Goal: Information Seeking & Learning: Learn about a topic

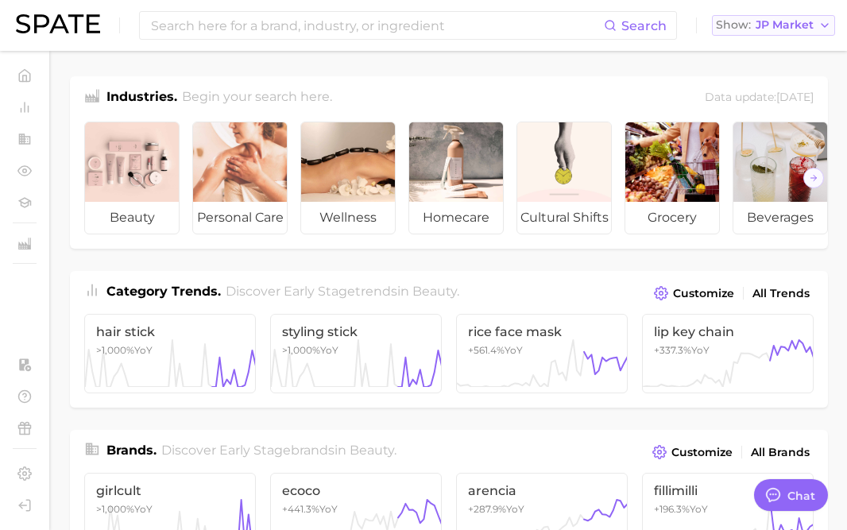
click at [789, 29] on span "JP Market" at bounding box center [785, 25] width 58 height 9
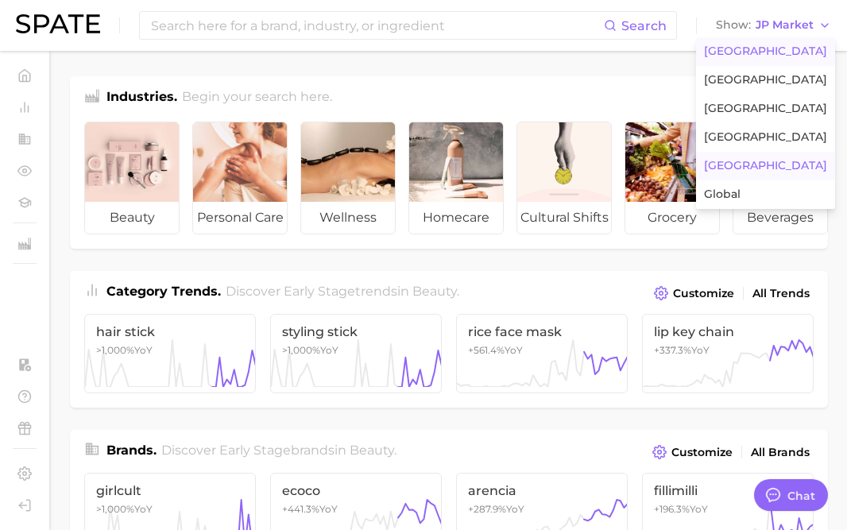
click at [785, 45] on span "[GEOGRAPHIC_DATA]" at bounding box center [765, 52] width 123 height 14
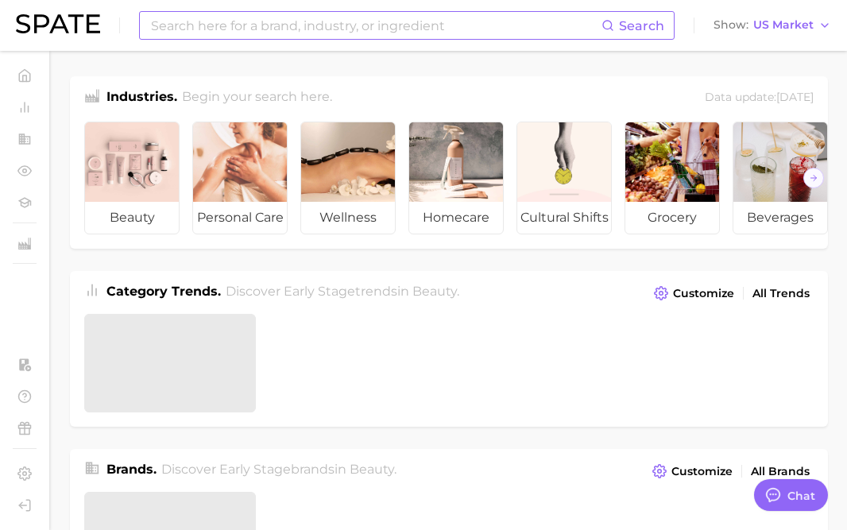
click at [522, 29] on input at bounding box center [375, 25] width 452 height 27
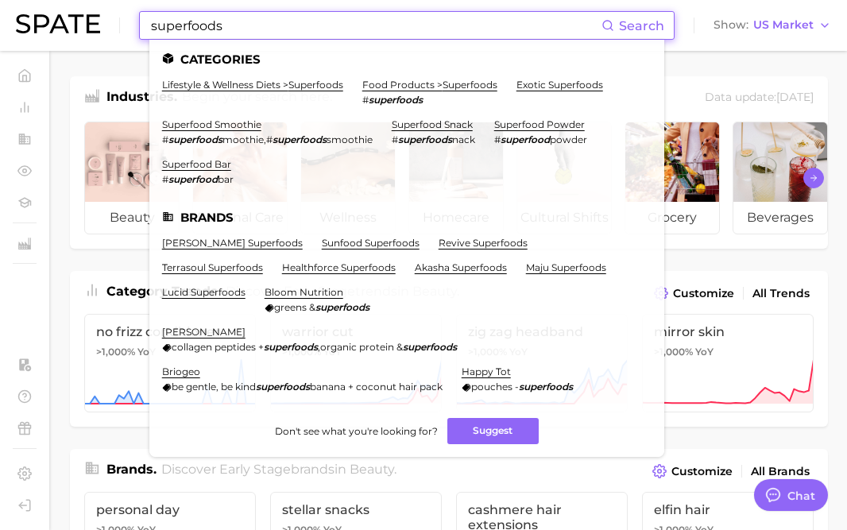
type input "superfoods"
click at [474, 85] on link "food products > superfoods" at bounding box center [430, 85] width 135 height 12
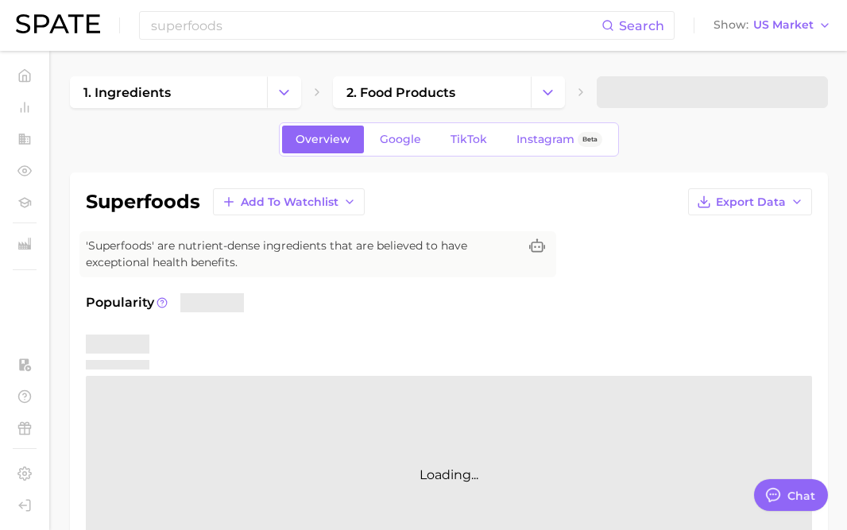
type textarea "x"
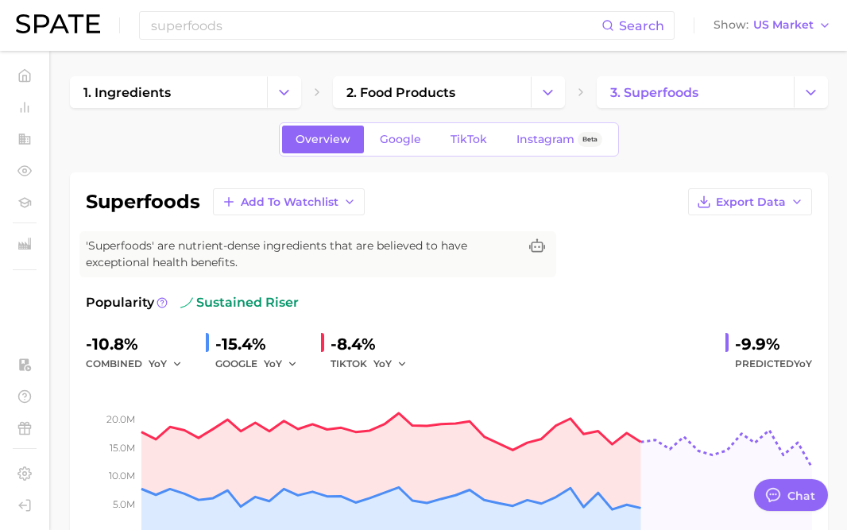
click at [175, 204] on h1 "superfoods" at bounding box center [143, 201] width 114 height 19
copy h1 "superfoods"
click at [653, 154] on div "Overview Google TikTok Instagram Beta" at bounding box center [449, 139] width 758 height 34
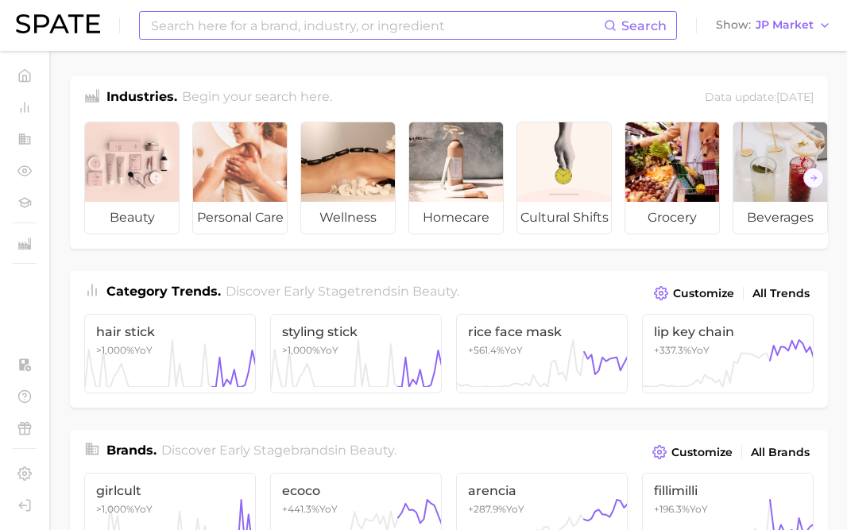
click at [318, 25] on input at bounding box center [376, 25] width 455 height 27
type input "R"
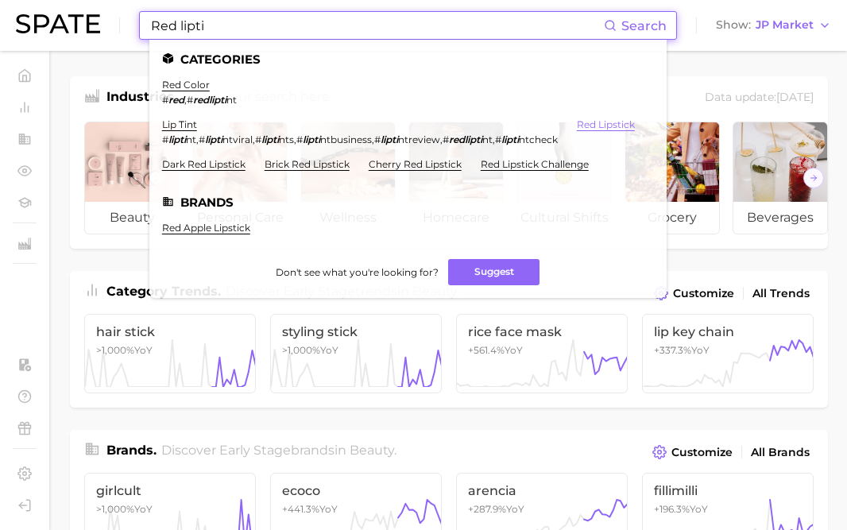
type input "Red lipti"
click at [577, 130] on link "red lipstick" at bounding box center [606, 124] width 58 height 12
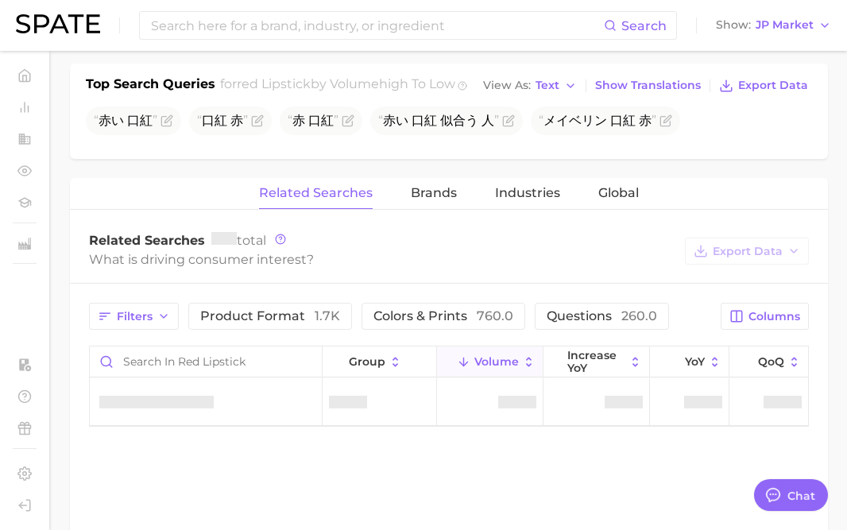
scroll to position [611, 0]
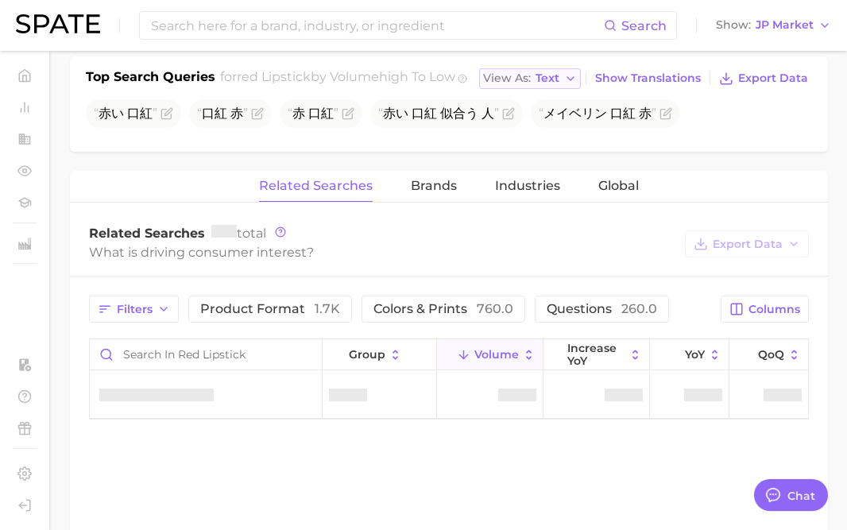
click at [565, 89] on button "View As Text" at bounding box center [530, 78] width 102 height 21
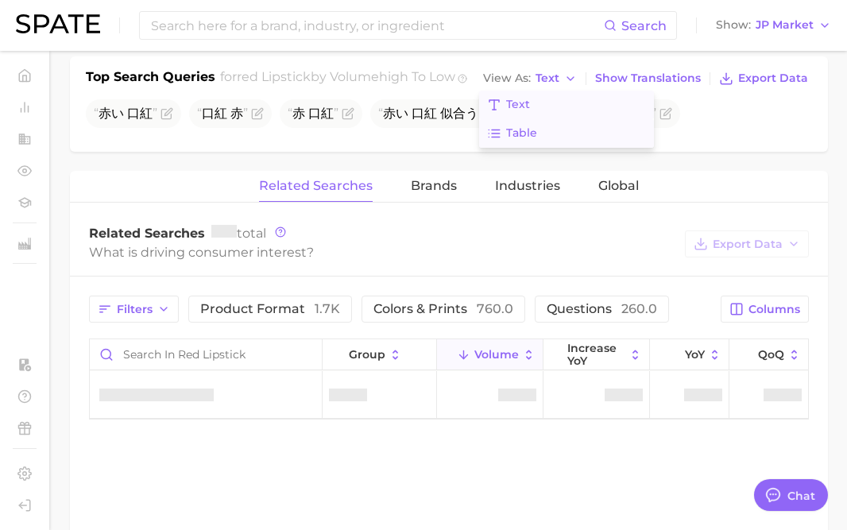
click at [542, 148] on button "Table" at bounding box center [566, 133] width 175 height 29
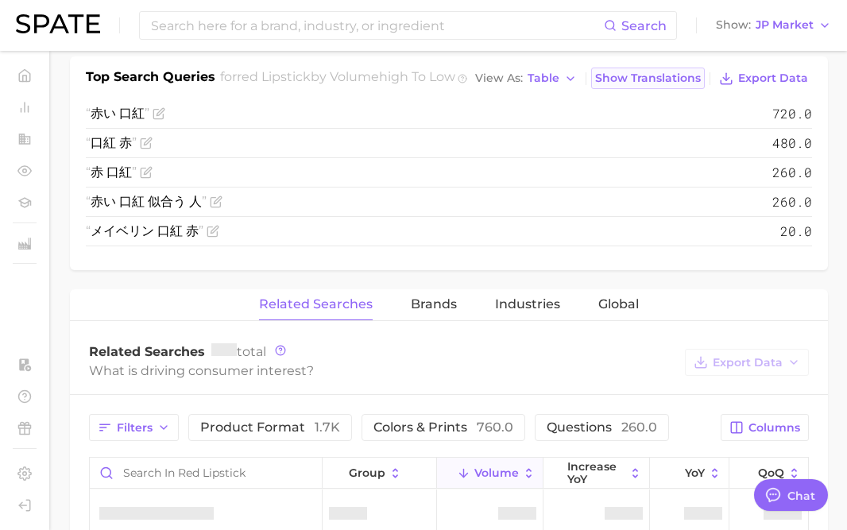
click at [653, 85] on span "Show Translations" at bounding box center [648, 79] width 106 height 14
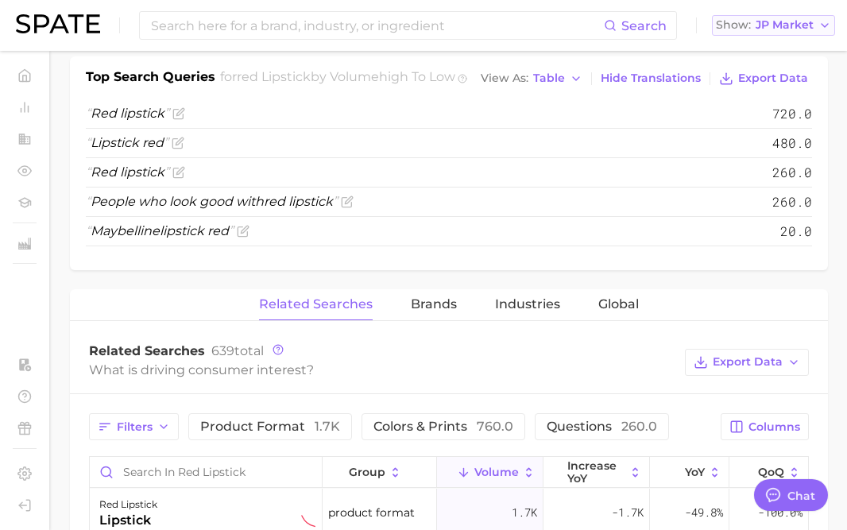
click at [769, 33] on button "Show JP Market" at bounding box center [773, 25] width 123 height 21
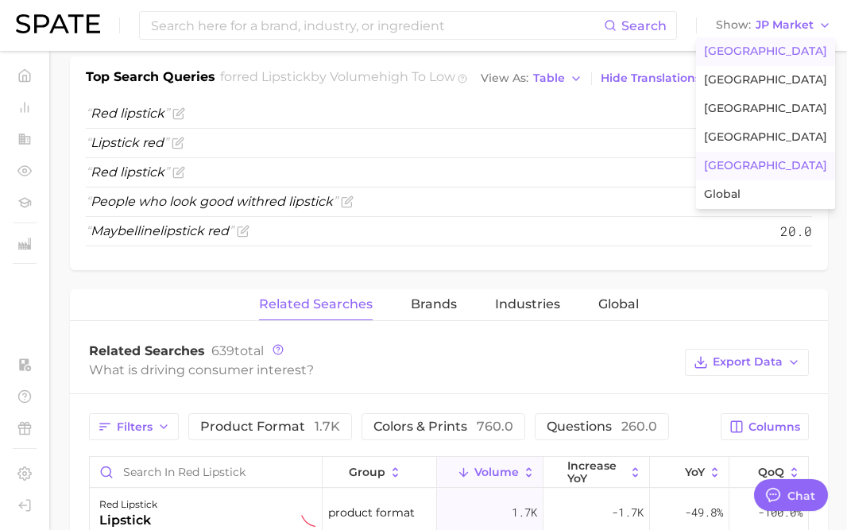
click at [762, 45] on span "[GEOGRAPHIC_DATA]" at bounding box center [765, 52] width 123 height 14
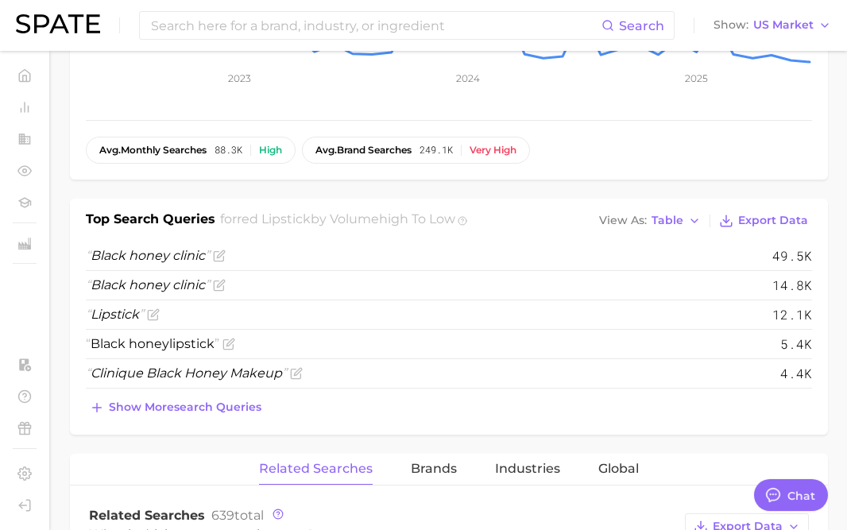
scroll to position [479, 0]
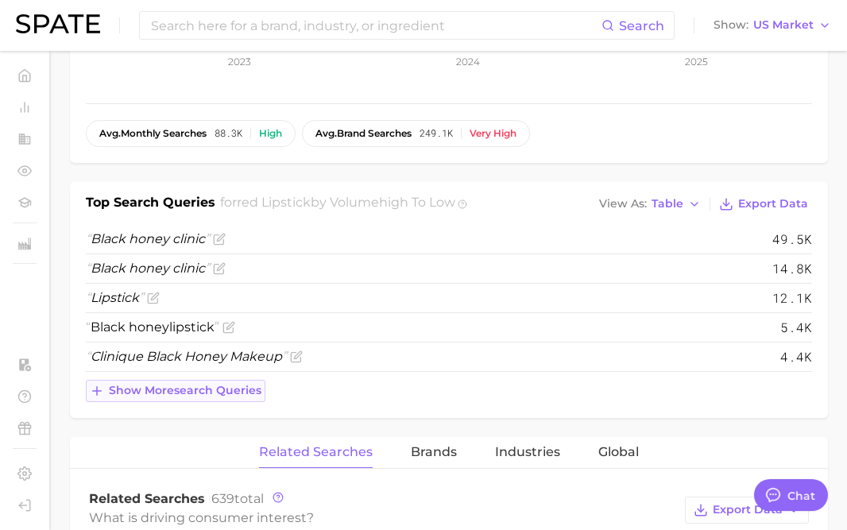
click at [252, 388] on span "Show more search queries" at bounding box center [185, 391] width 153 height 14
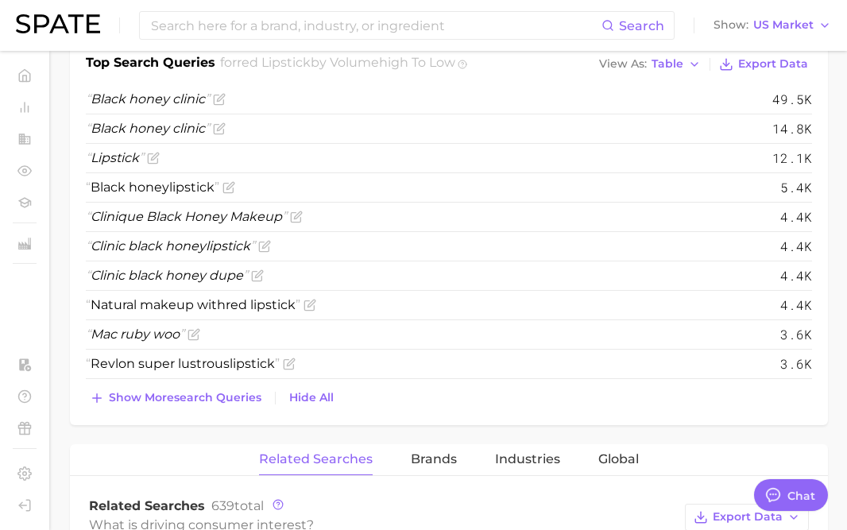
scroll to position [621, 0]
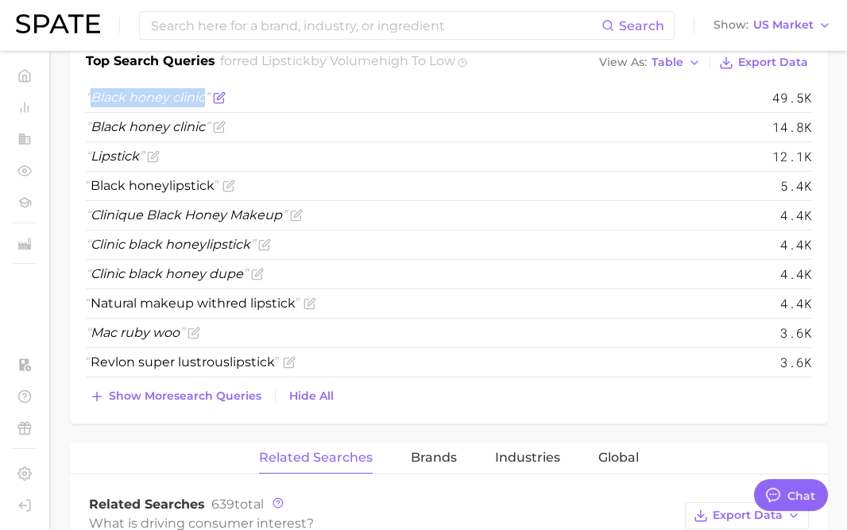
drag, startPoint x: 94, startPoint y: 96, endPoint x: 204, endPoint y: 96, distance: 109.7
click at [204, 96] on span "Black honey clinic" at bounding box center [148, 97] width 124 height 15
click at [313, 98] on li "Black honey clinic 49.5k" at bounding box center [449, 97] width 727 height 29
click at [776, 21] on span "US Market" at bounding box center [784, 25] width 60 height 9
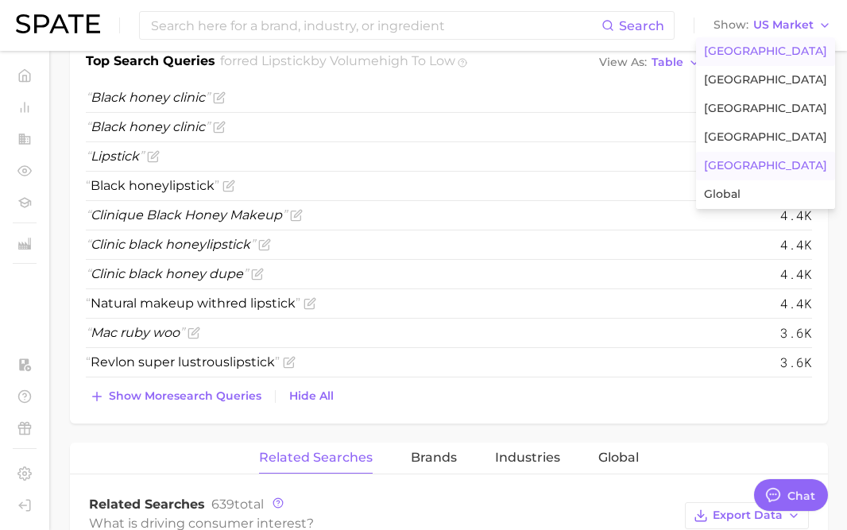
click at [739, 170] on span "[GEOGRAPHIC_DATA]" at bounding box center [765, 166] width 123 height 14
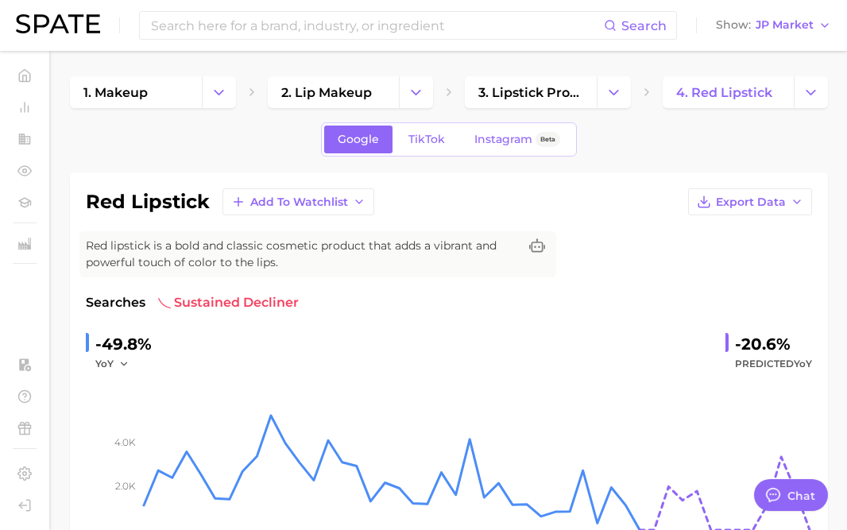
click at [273, 173] on div "red lipstick Add to Watchlist Export Data Red lipstick is a bold and classic co…" at bounding box center [449, 410] width 758 height 475
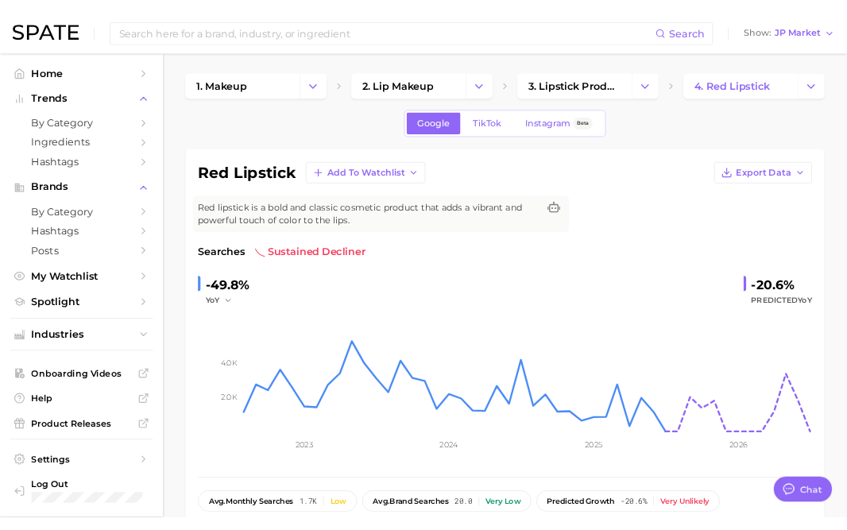
scroll to position [2748, 0]
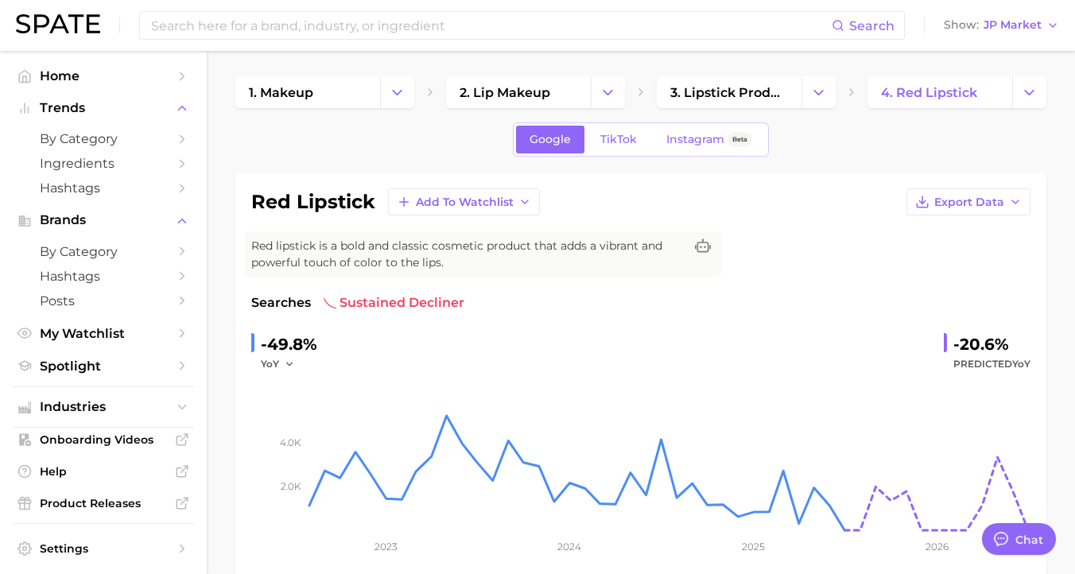
type textarea "x"
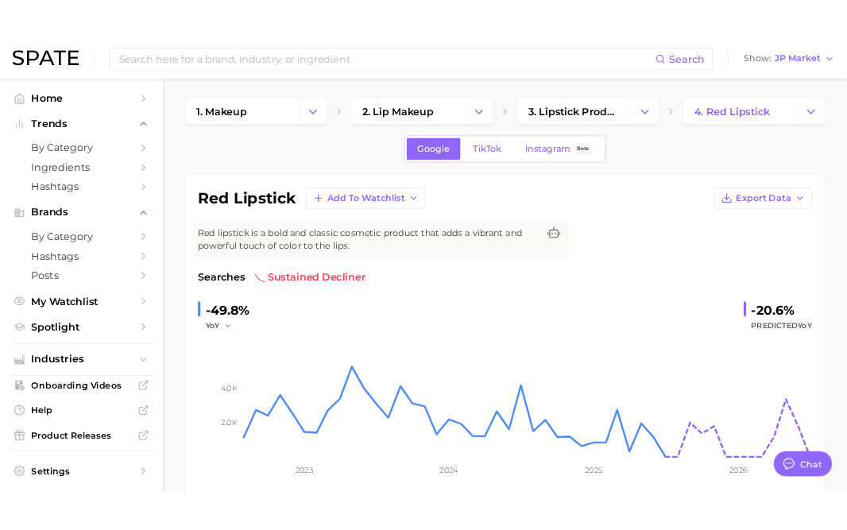
scroll to position [2791, 0]
